Goal: Entertainment & Leisure: Consume media (video, audio)

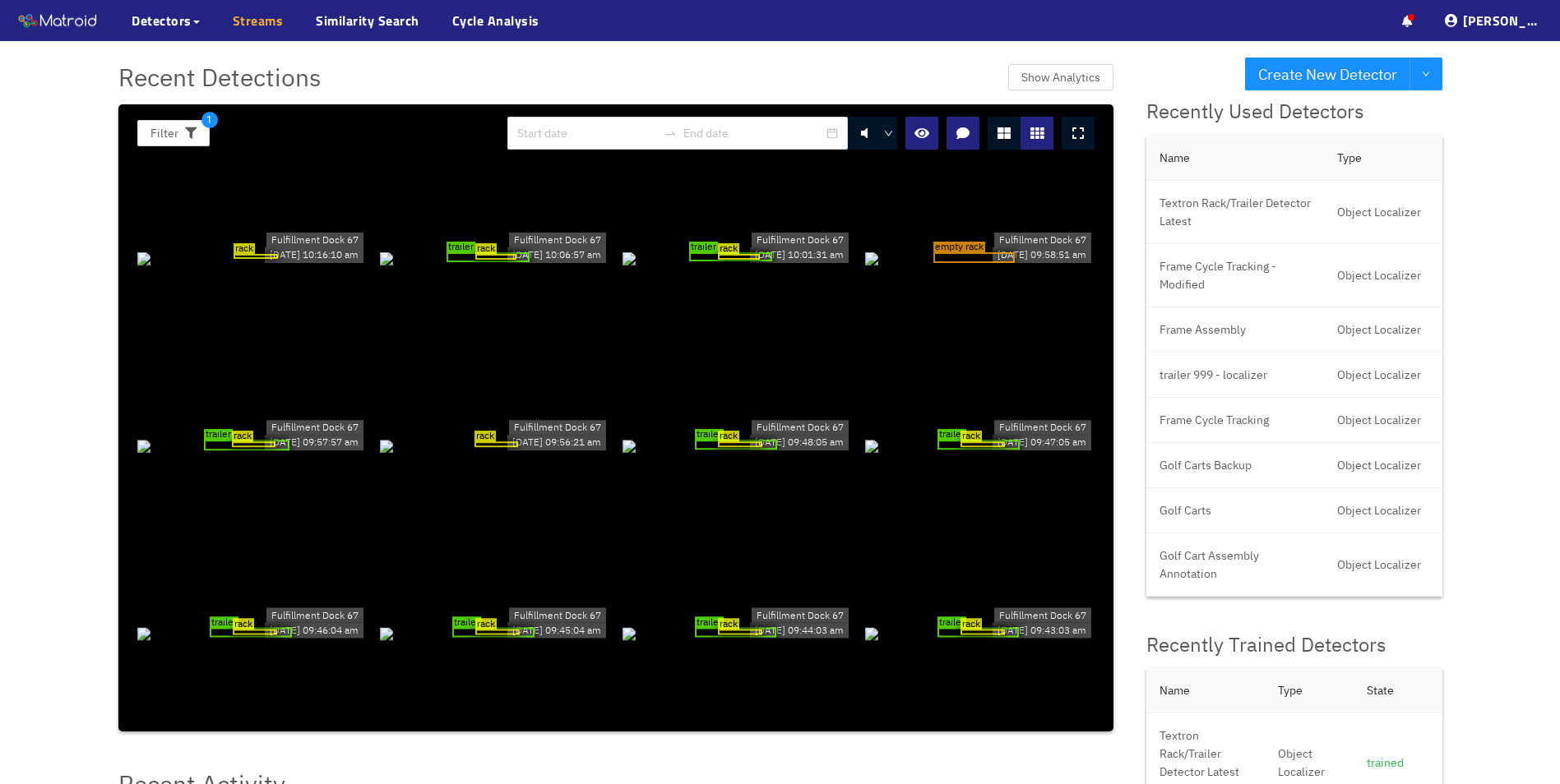
click at [260, 15] on link "Streams" at bounding box center [257, 20] width 51 height 20
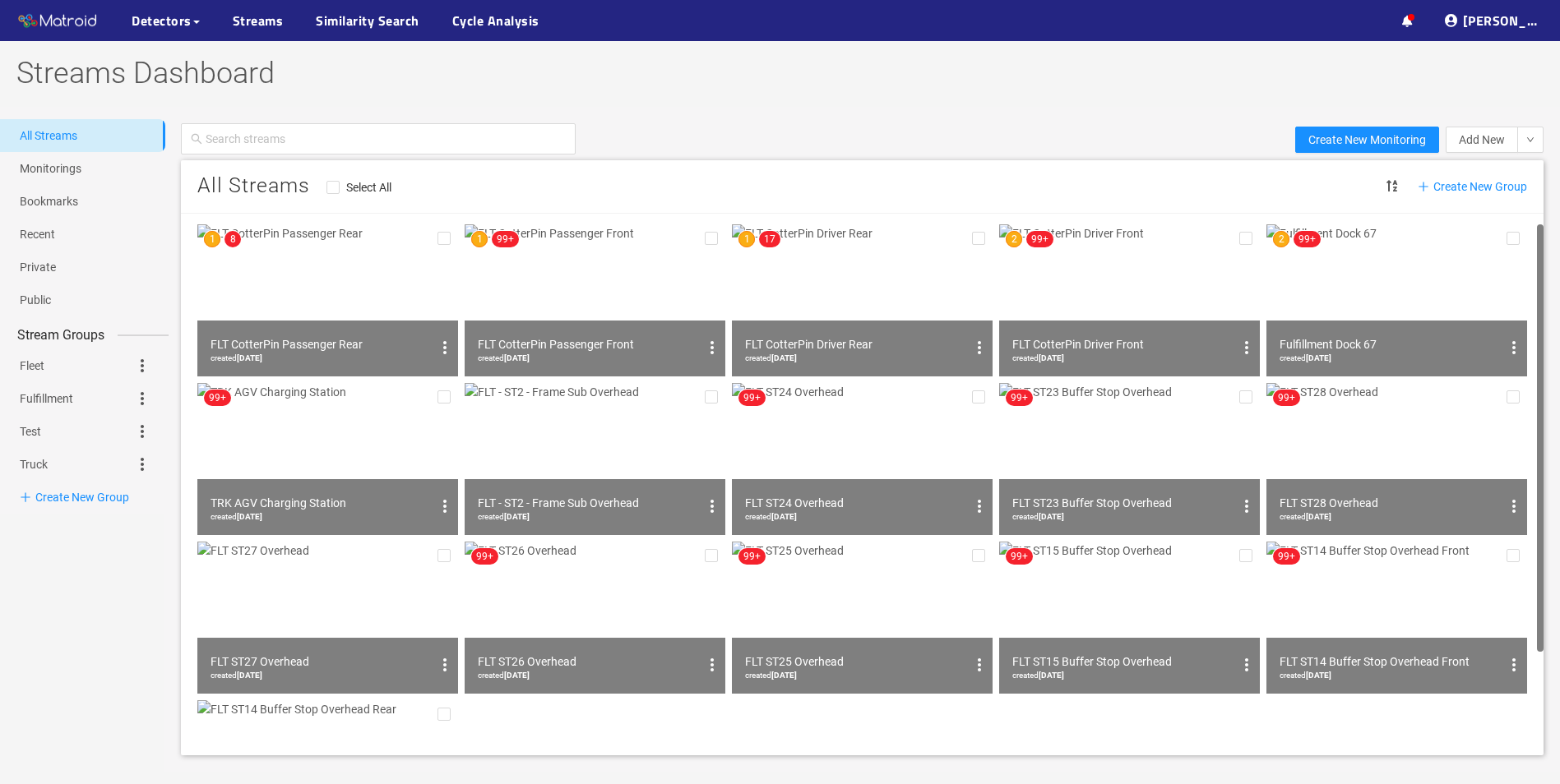
click at [1068, 298] on img at bounding box center [1130, 300] width 261 height 152
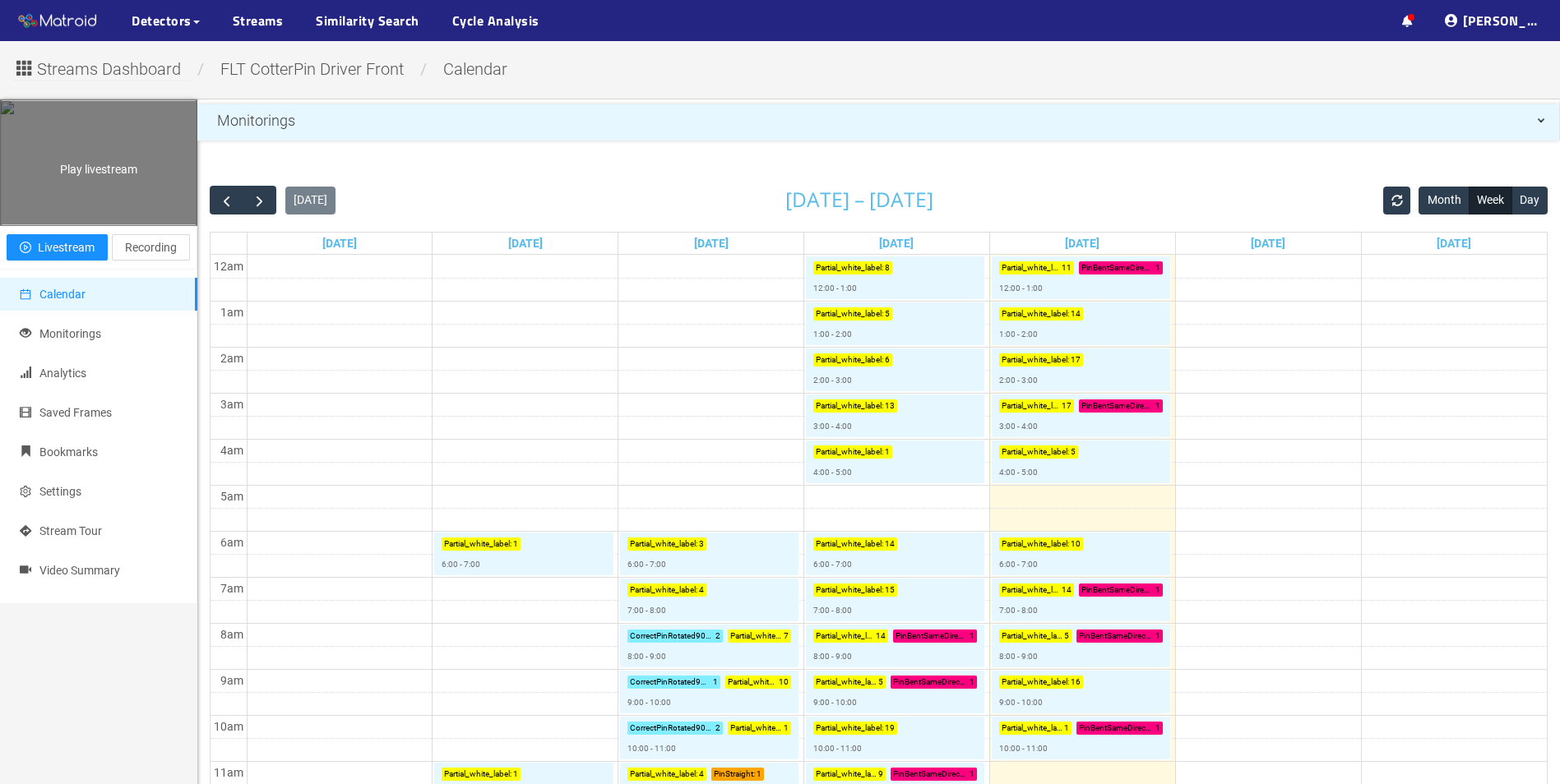
click at [123, 224] on div "Play livestream" at bounding box center [98, 162] width 196 height 123
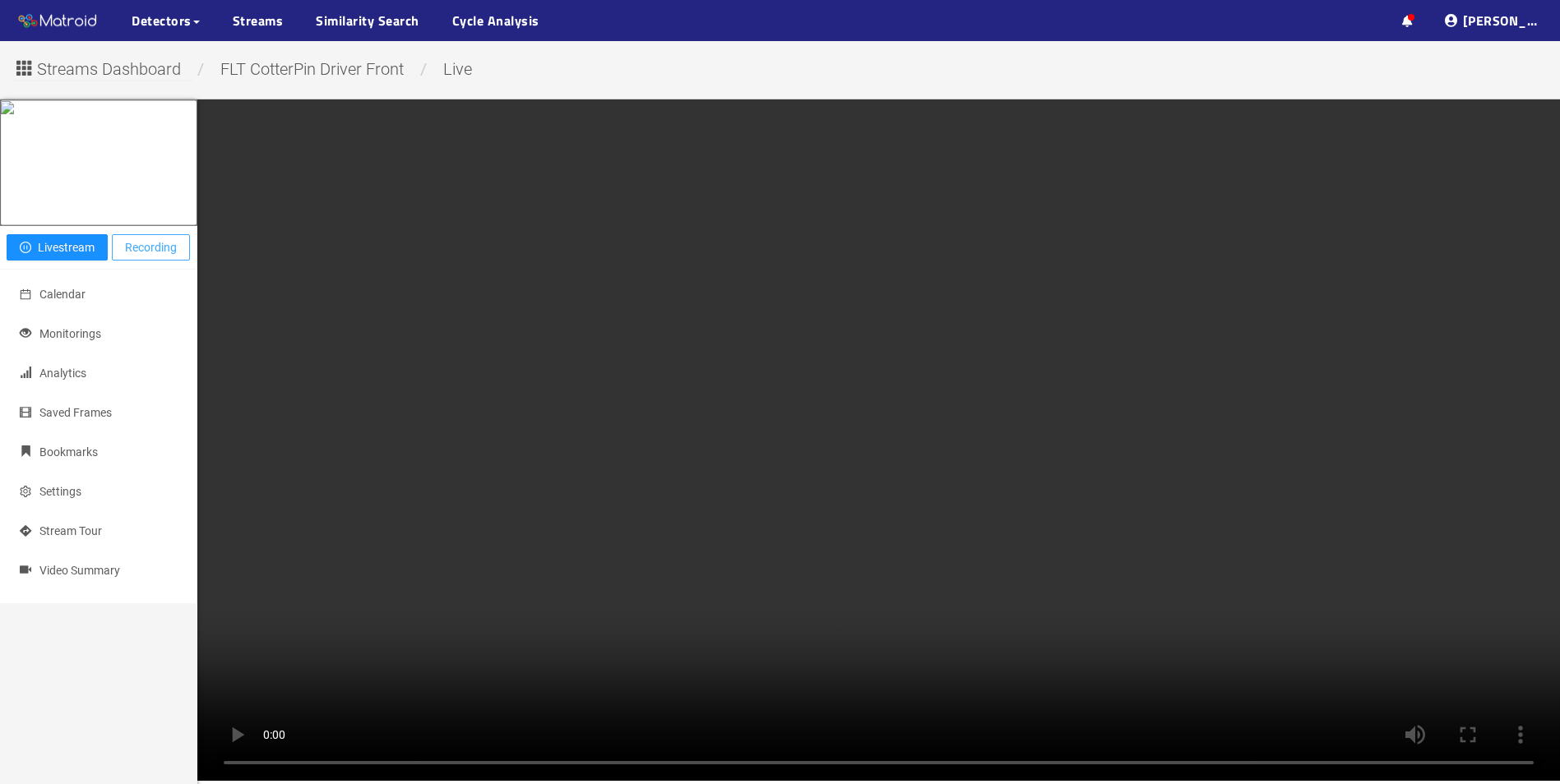
click at [140, 256] on span "Recording" at bounding box center [151, 247] width 51 height 18
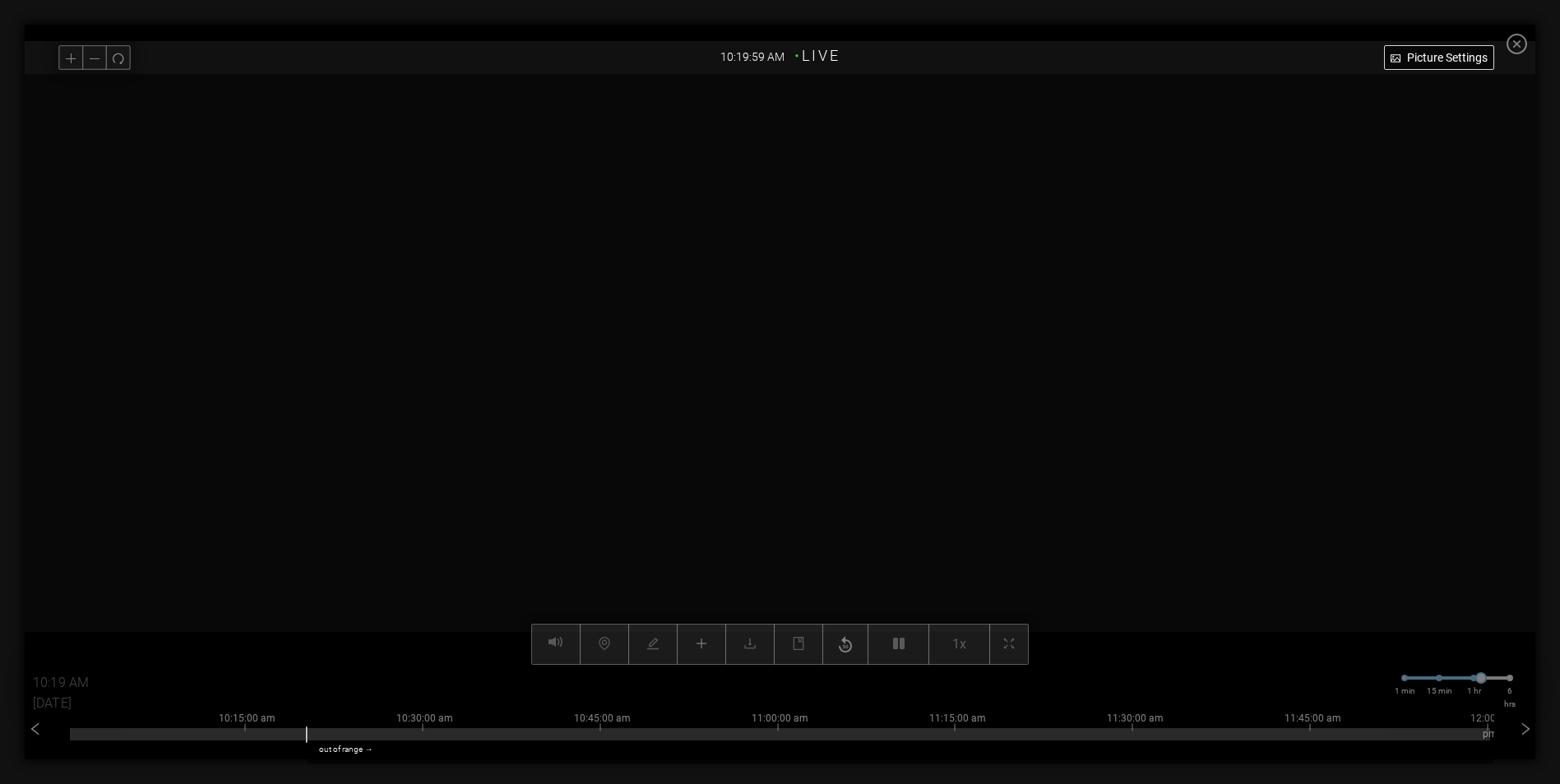
type input "10:20 AM"
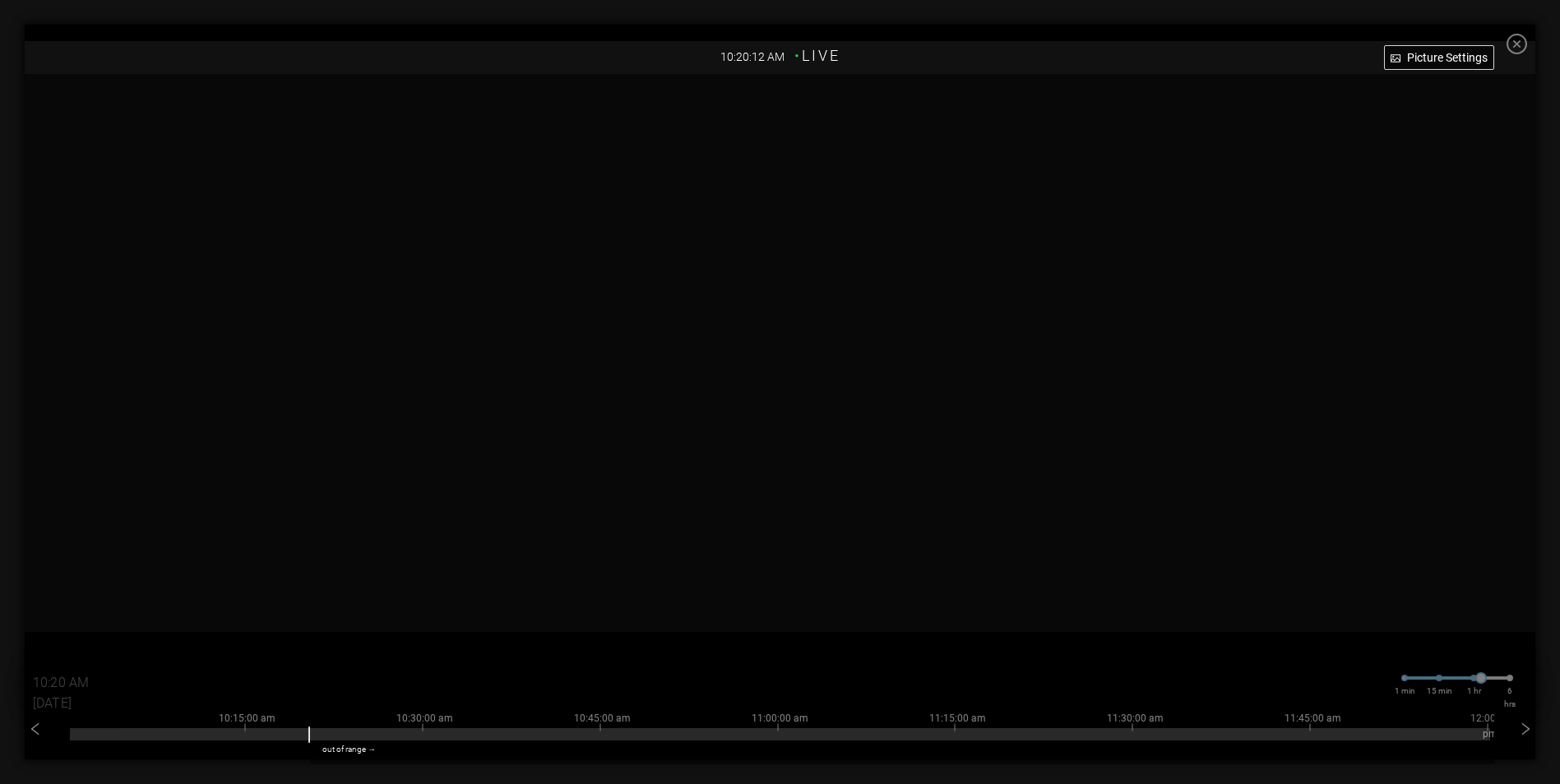
click at [1526, 43] on icon "close-circle" at bounding box center [1517, 43] width 20 height 20
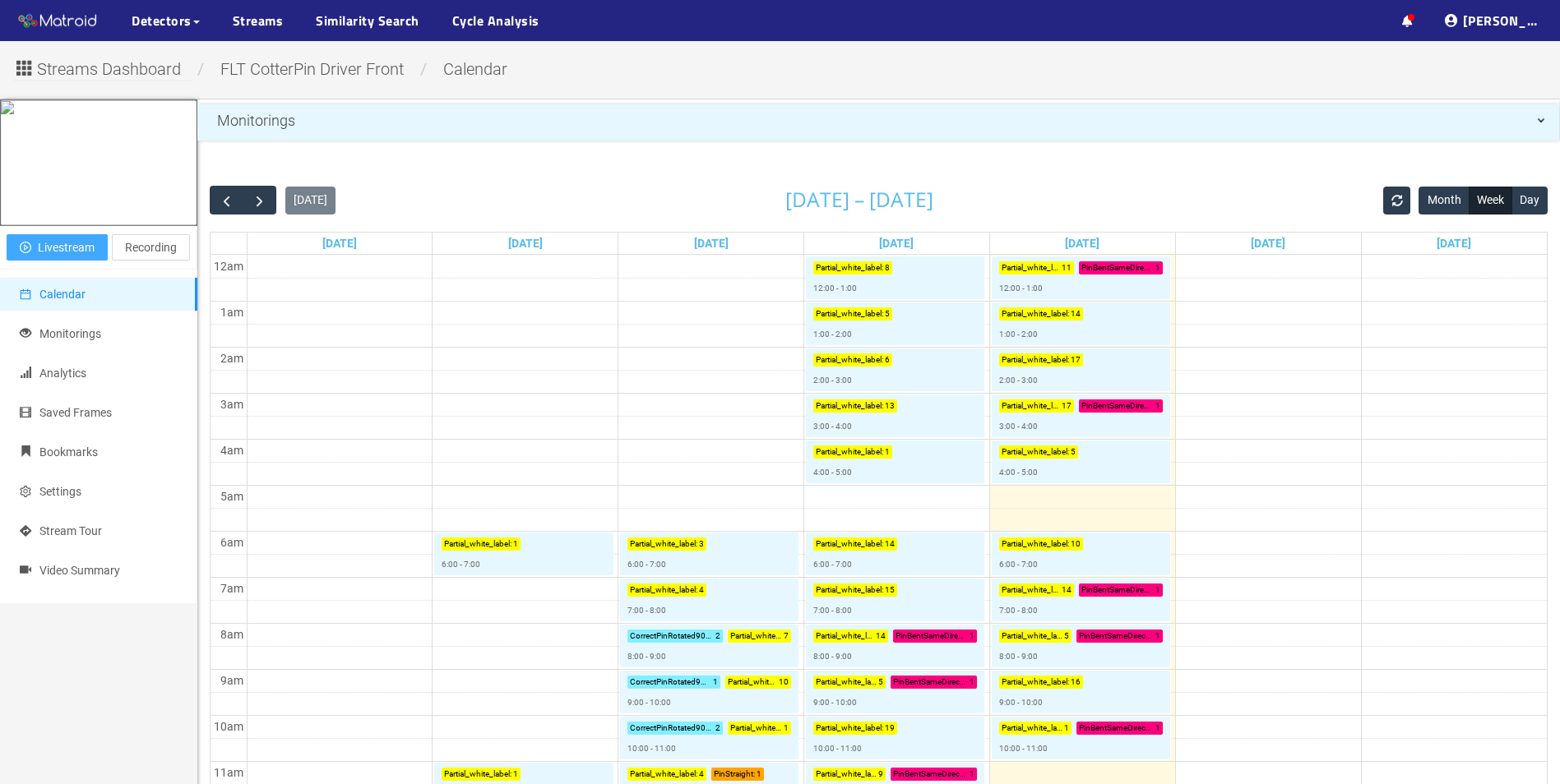
click at [72, 256] on span "Livestream" at bounding box center [67, 247] width 57 height 18
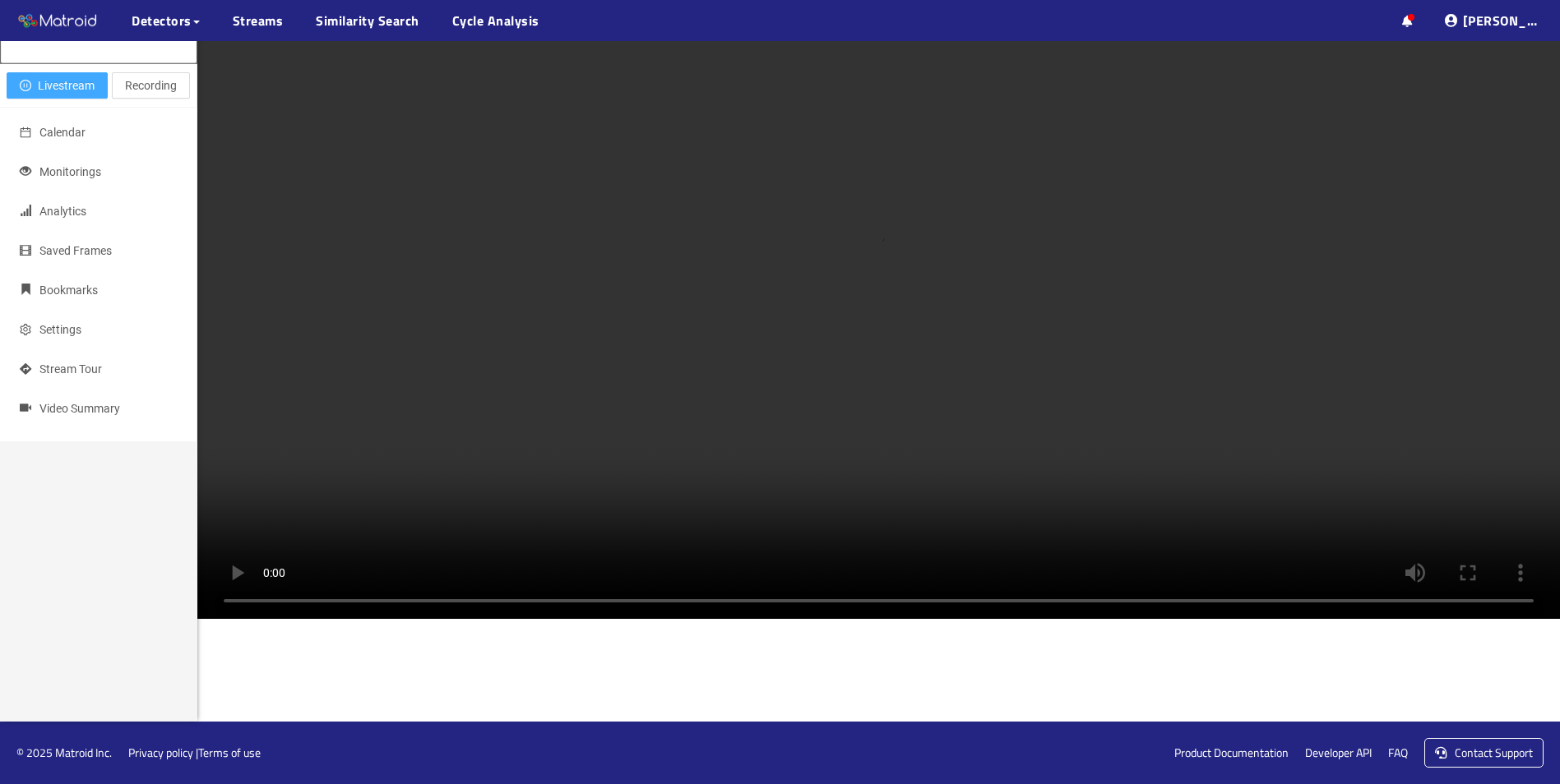
scroll to position [1324, 0]
click at [733, 465] on video at bounding box center [878, 278] width 1363 height 681
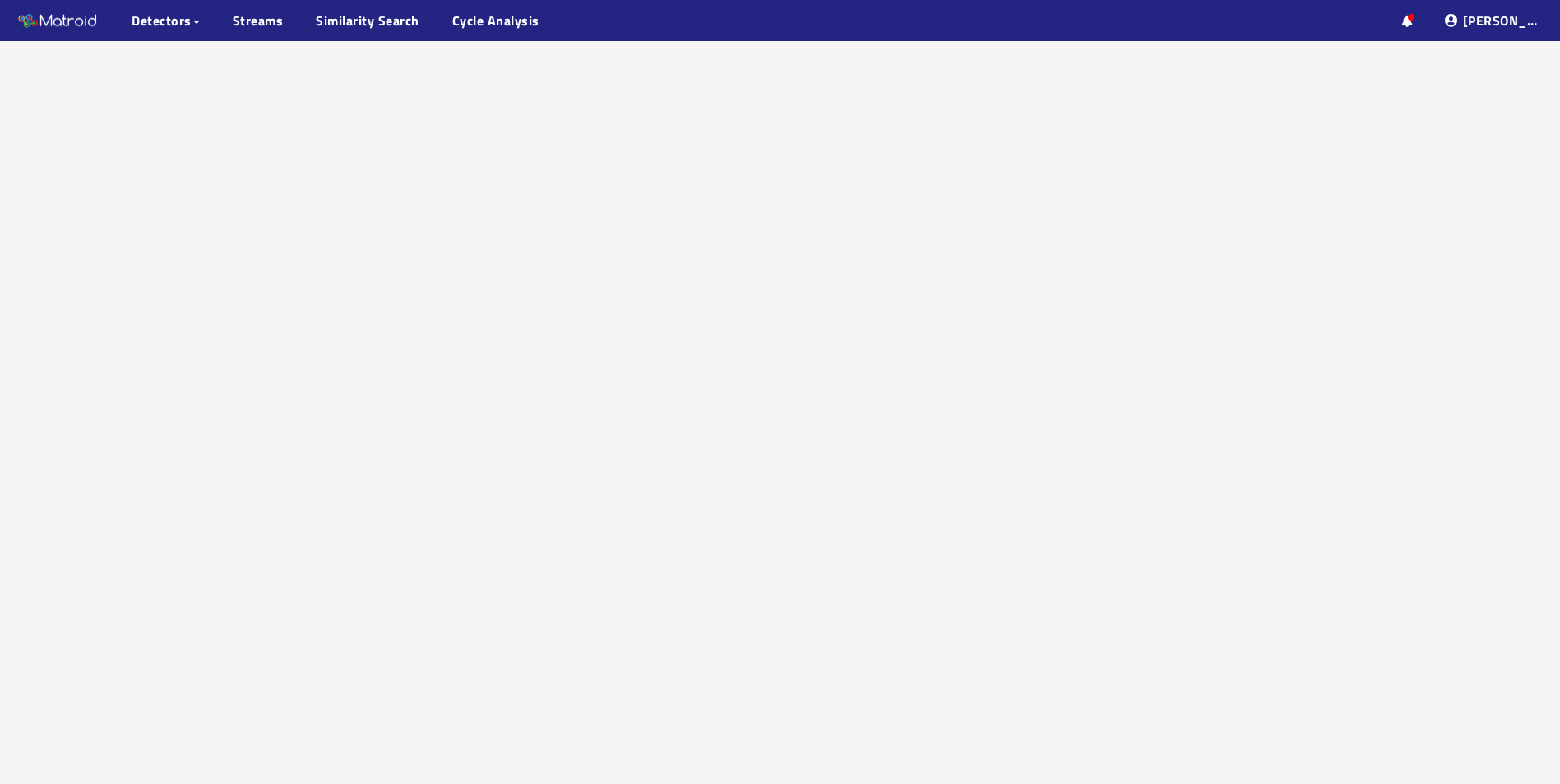
scroll to position [104, 0]
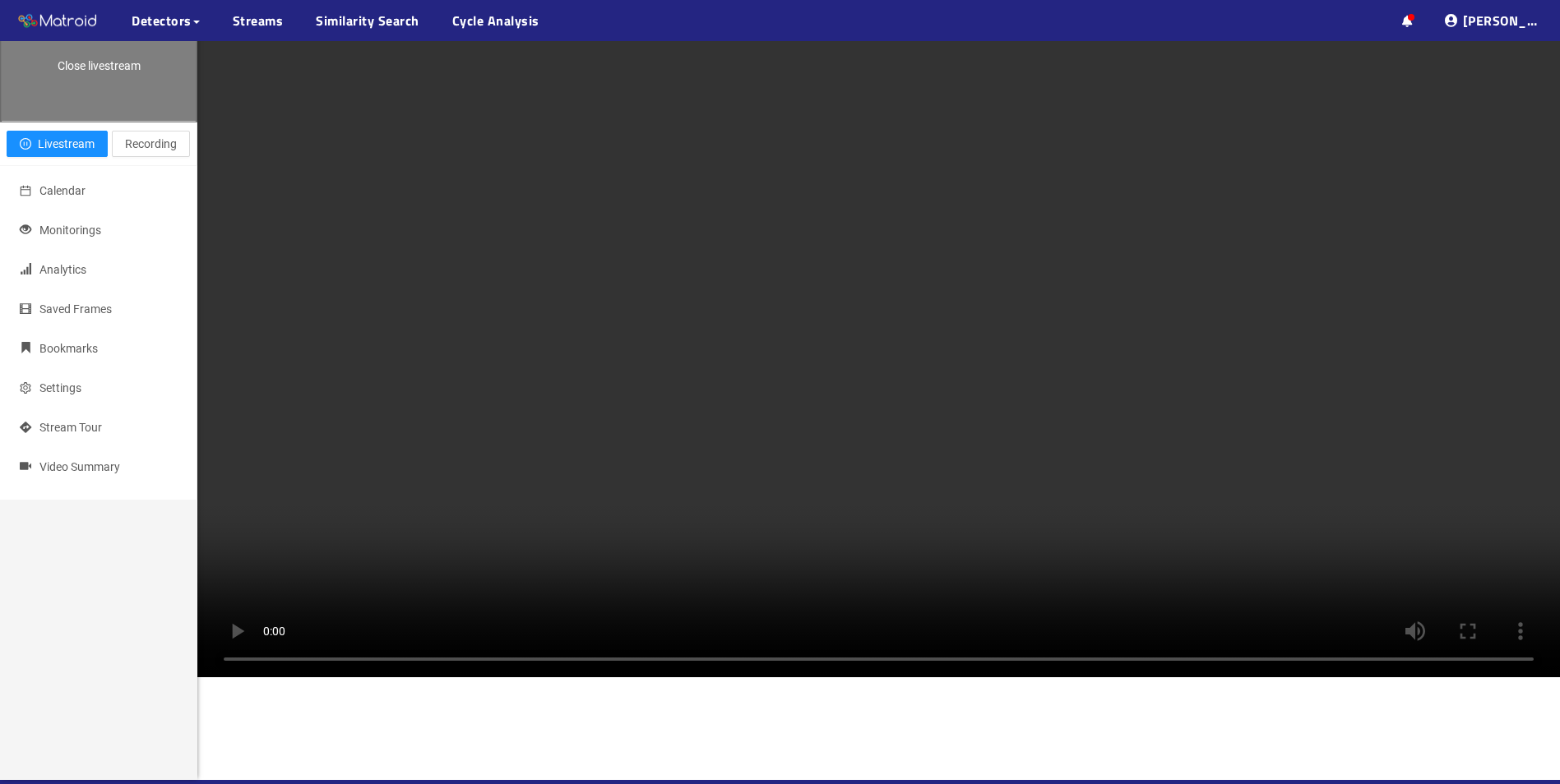
click at [103, 121] on div "Close livestream" at bounding box center [98, 59] width 196 height 123
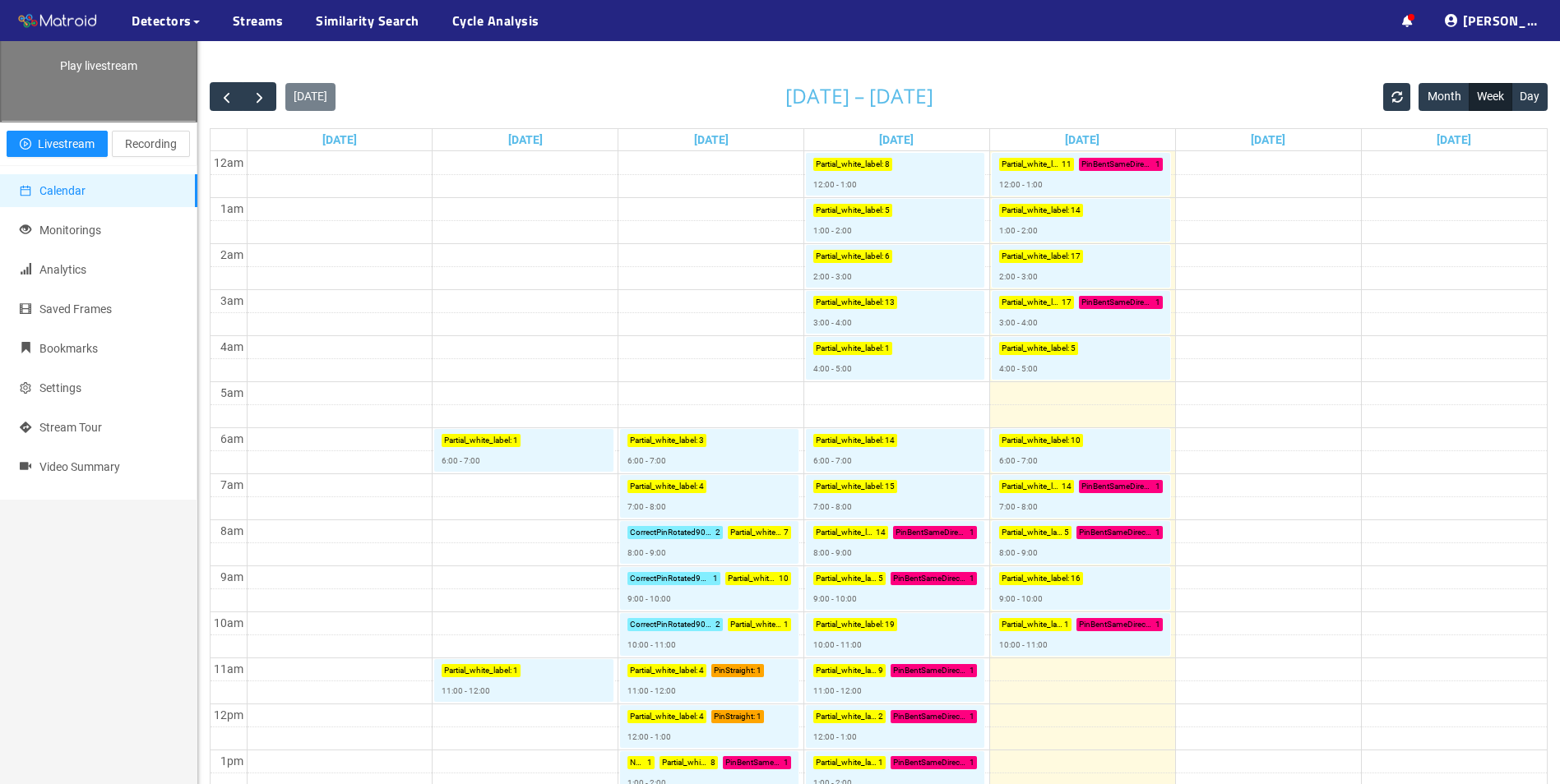
click at [83, 121] on div "Play livestream" at bounding box center [98, 59] width 196 height 123
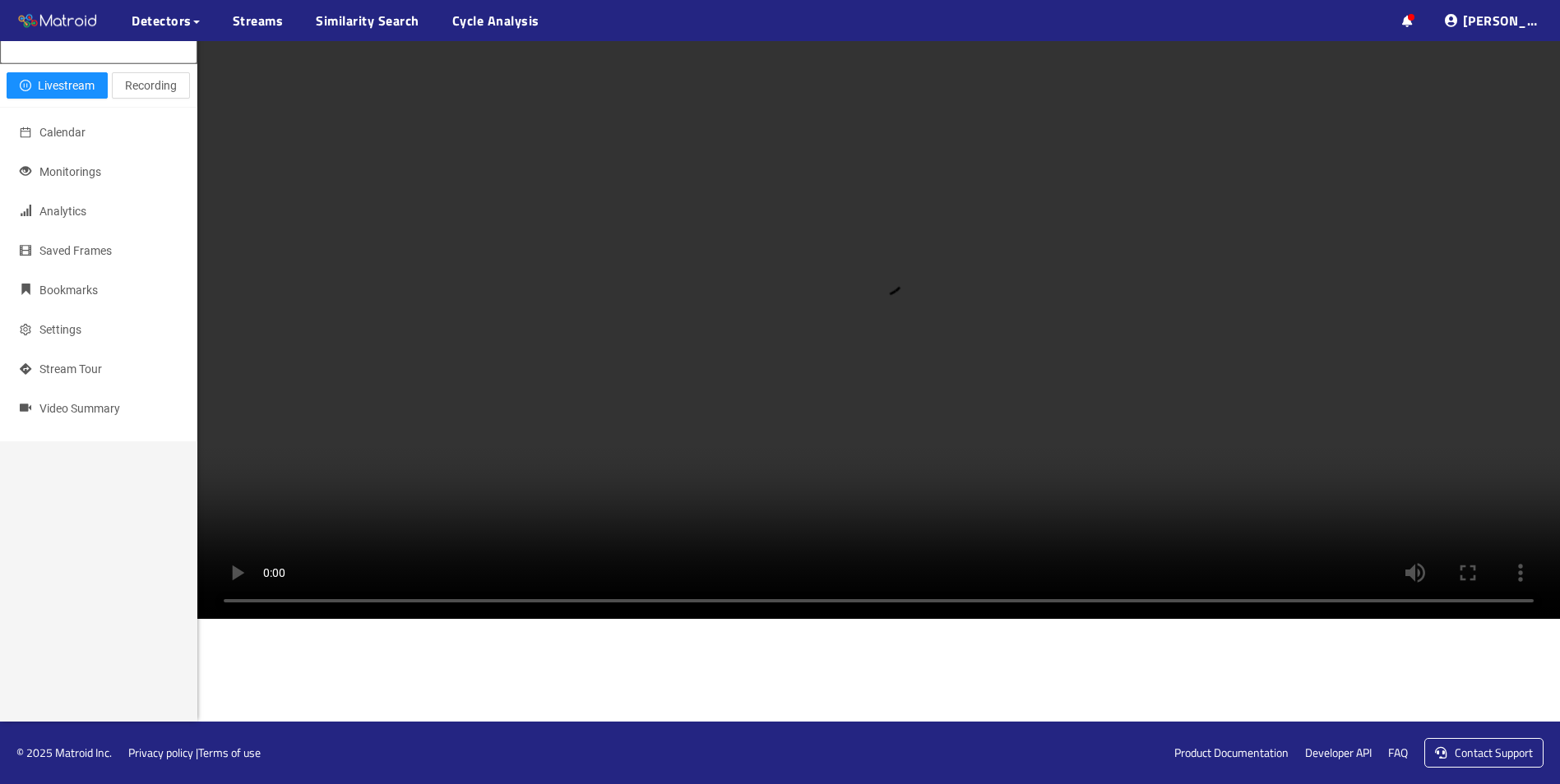
scroll to position [1040, 0]
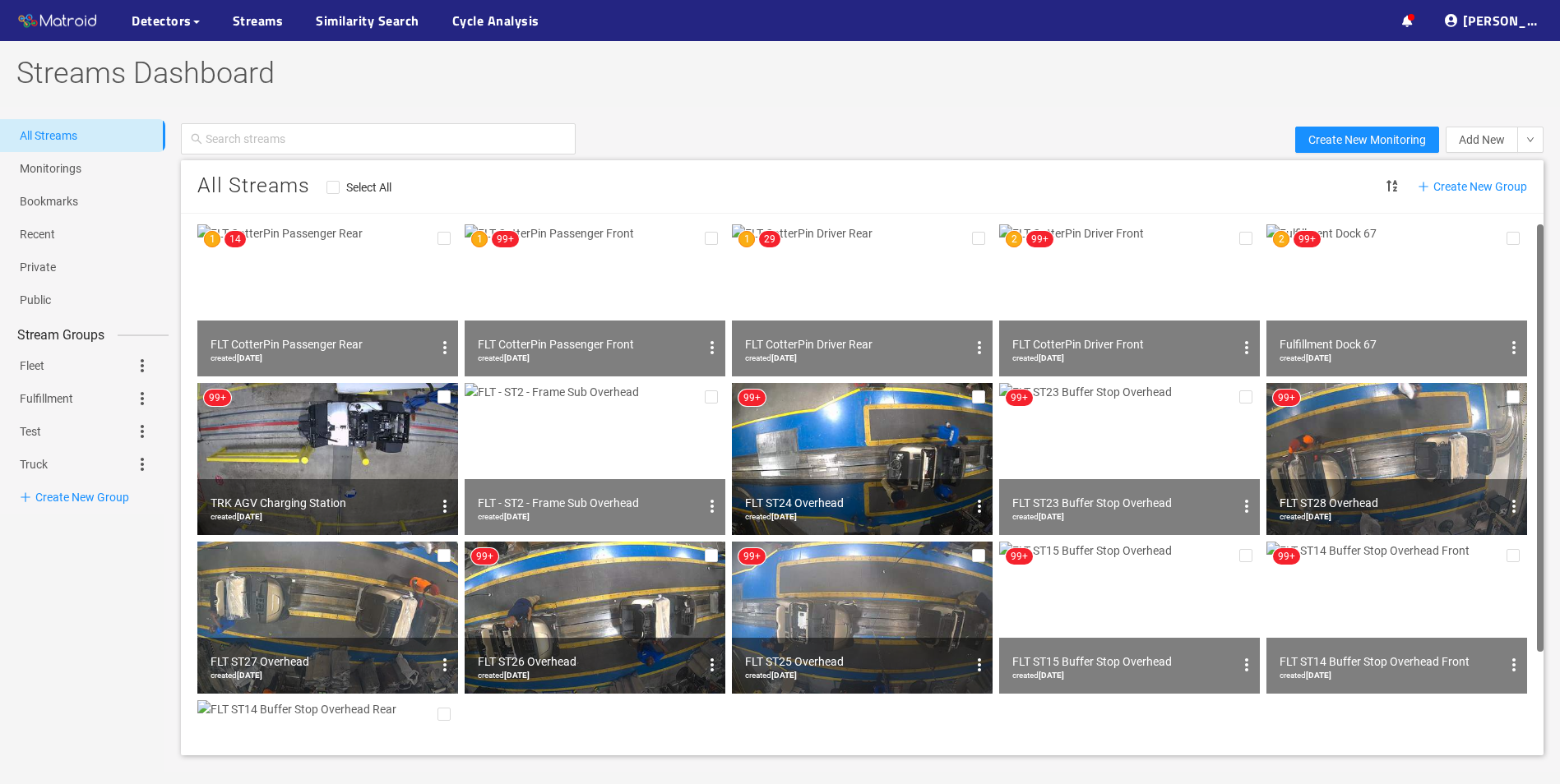
click at [639, 296] on img at bounding box center [595, 300] width 261 height 152
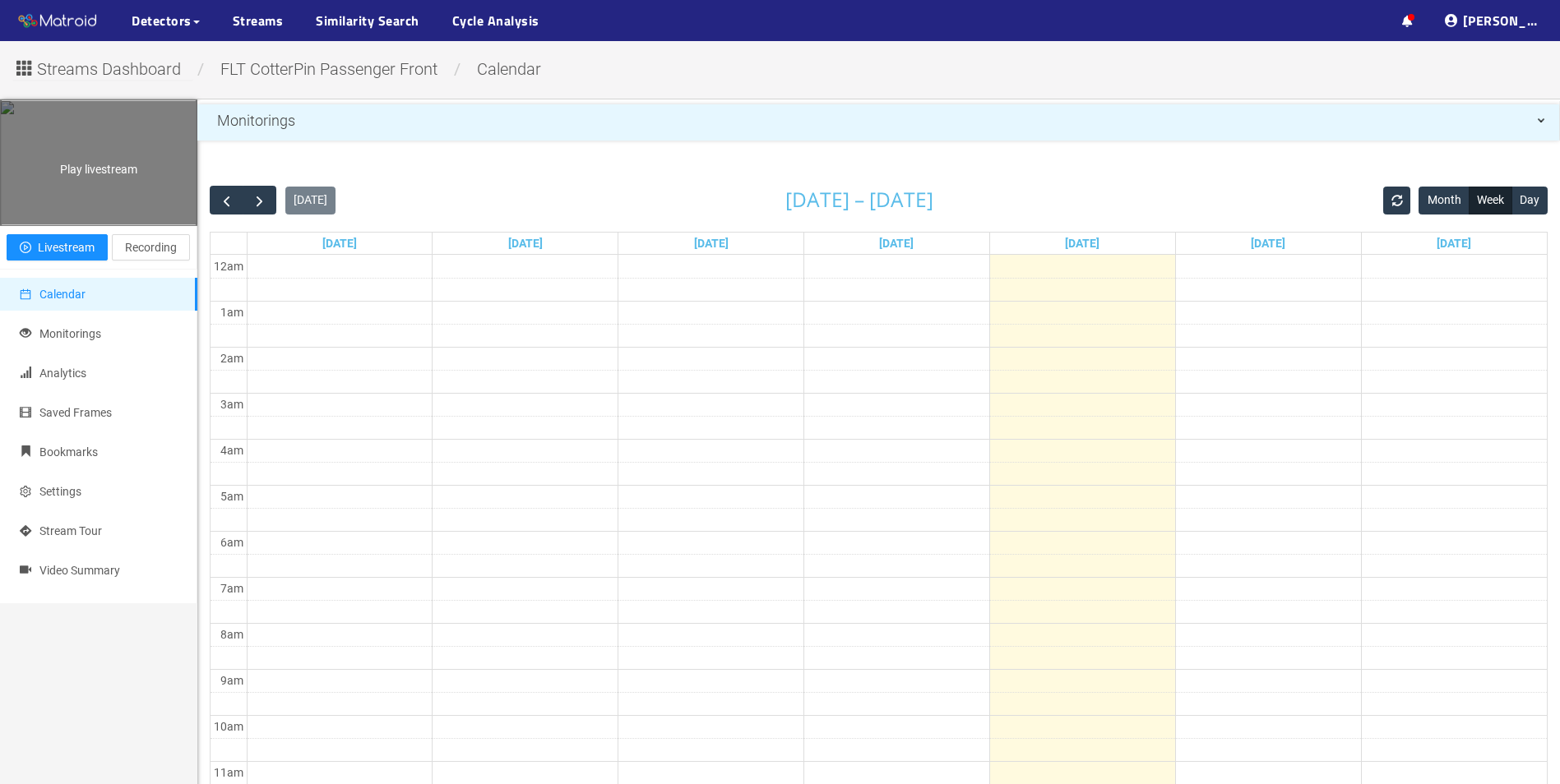
click at [91, 224] on div "Play livestream" at bounding box center [98, 162] width 196 height 123
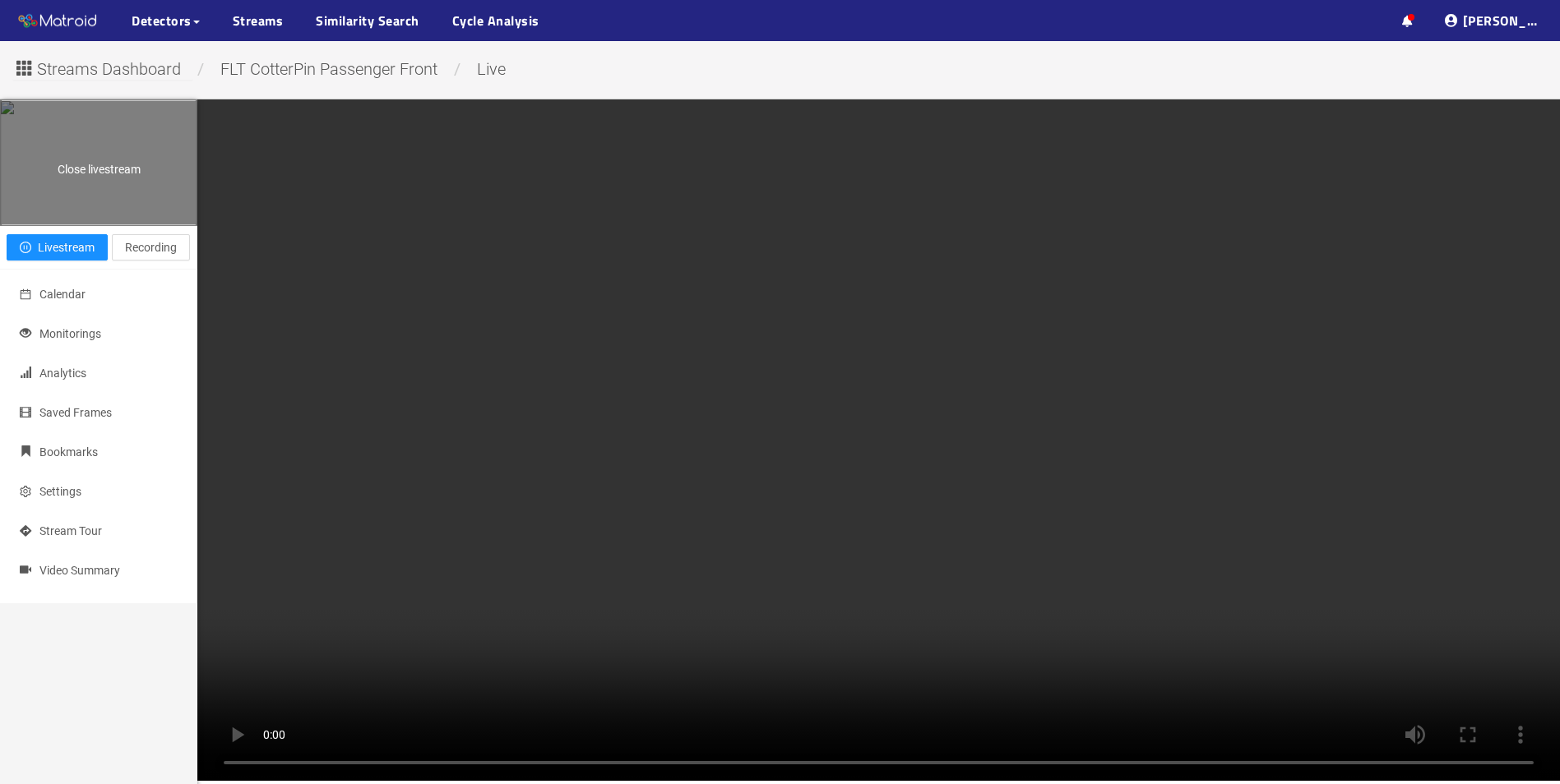
click at [108, 224] on div "Close livestream" at bounding box center [98, 162] width 196 height 123
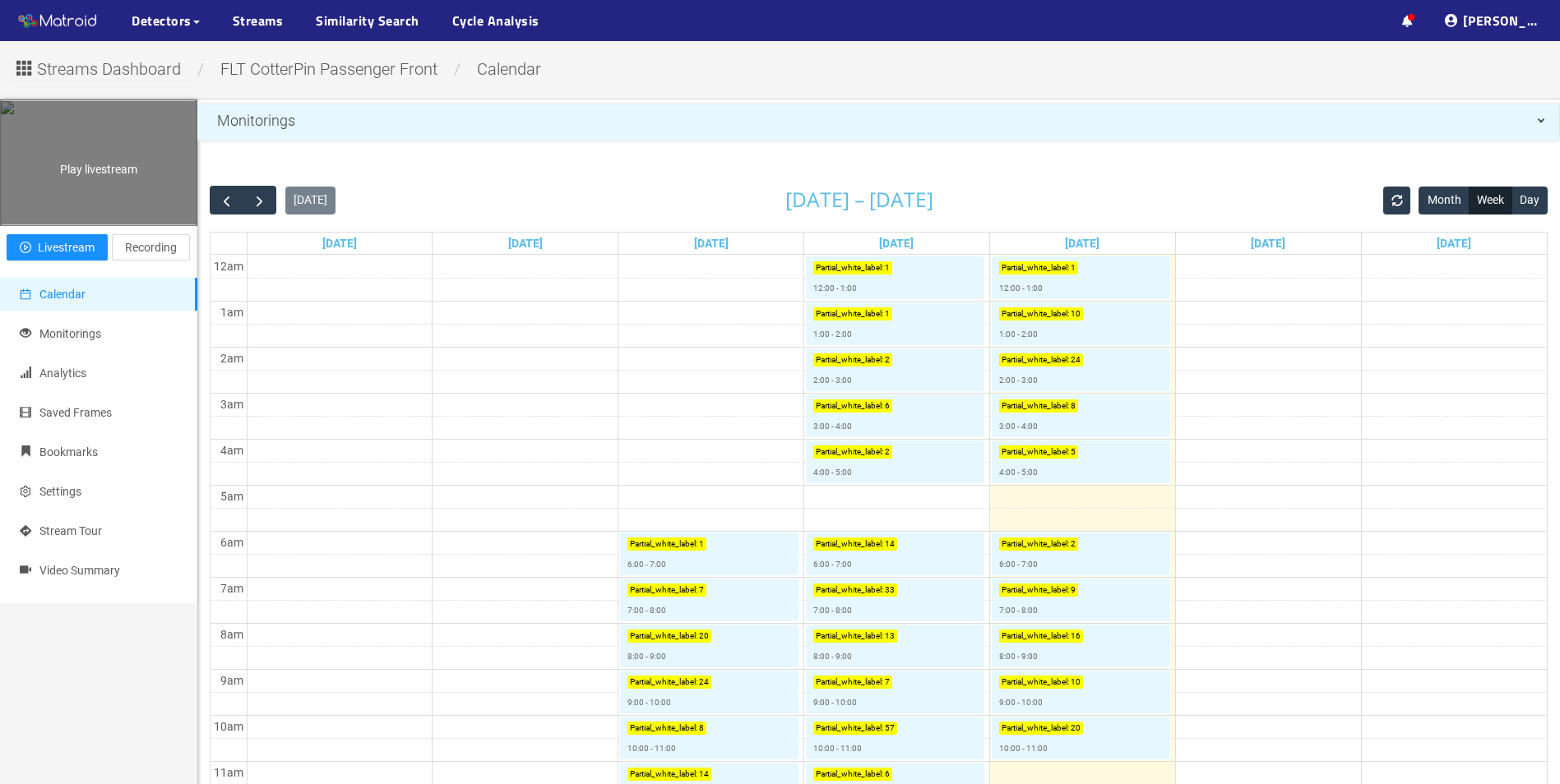
click at [73, 184] on div "Play livestream" at bounding box center [98, 162] width 196 height 123
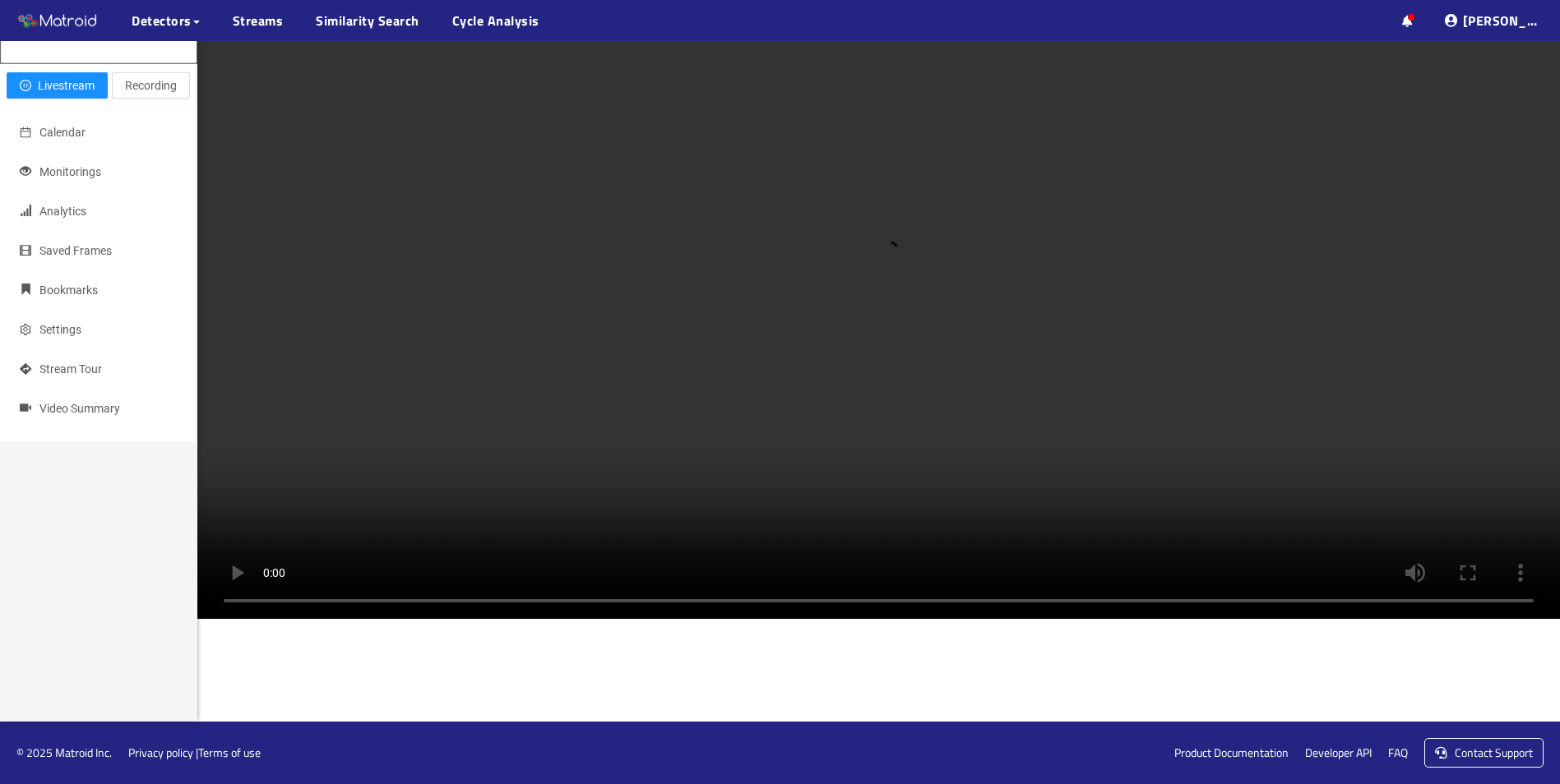
scroll to position [763, 0]
click at [616, 592] on video at bounding box center [878, 278] width 1363 height 681
